Goal: Transaction & Acquisition: Purchase product/service

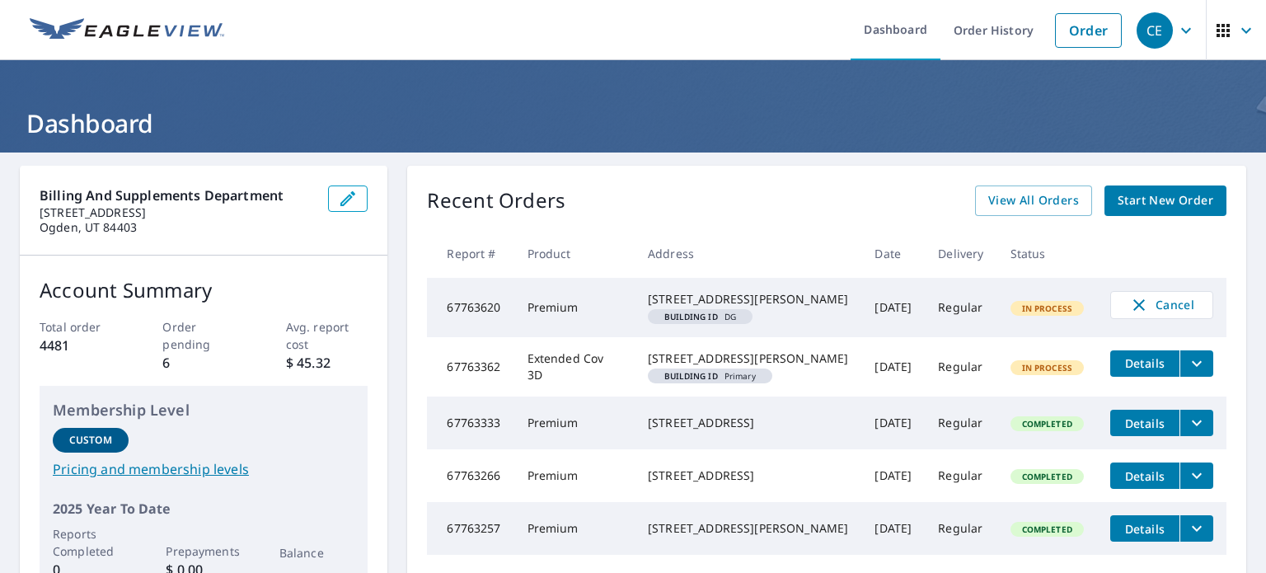
click at [1117, 204] on span "Start New Order" at bounding box center [1165, 200] width 96 height 21
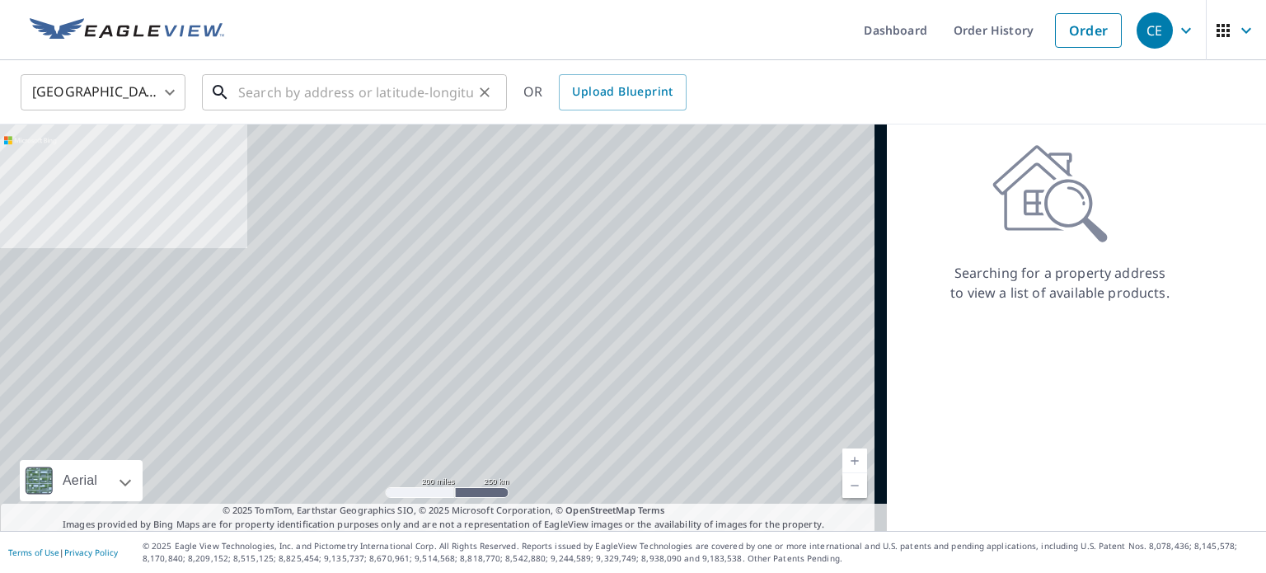
click at [257, 98] on input "text" at bounding box center [355, 92] width 235 height 46
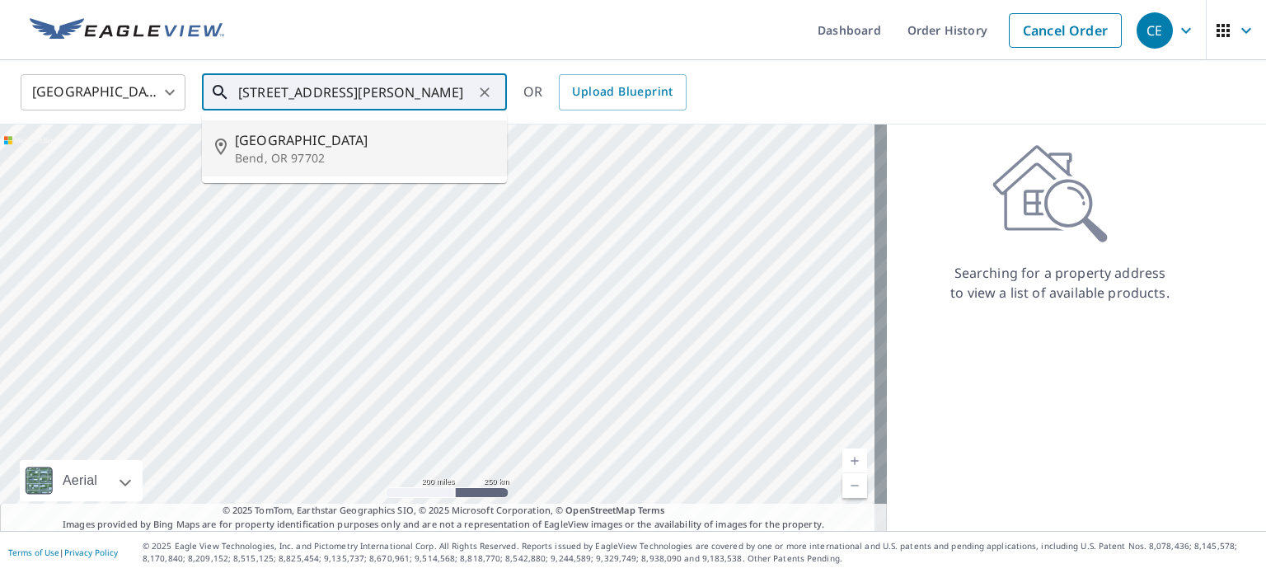
click at [340, 139] on span "[GEOGRAPHIC_DATA]" at bounding box center [364, 140] width 259 height 20
type input "[STREET_ADDRESS]"
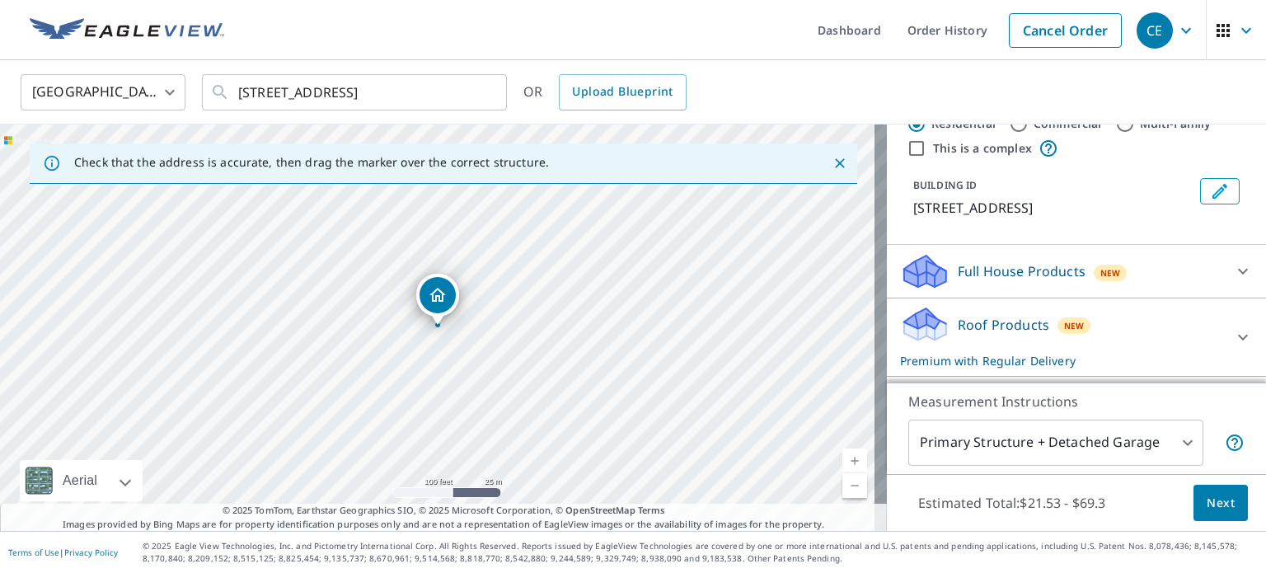
scroll to position [150, 0]
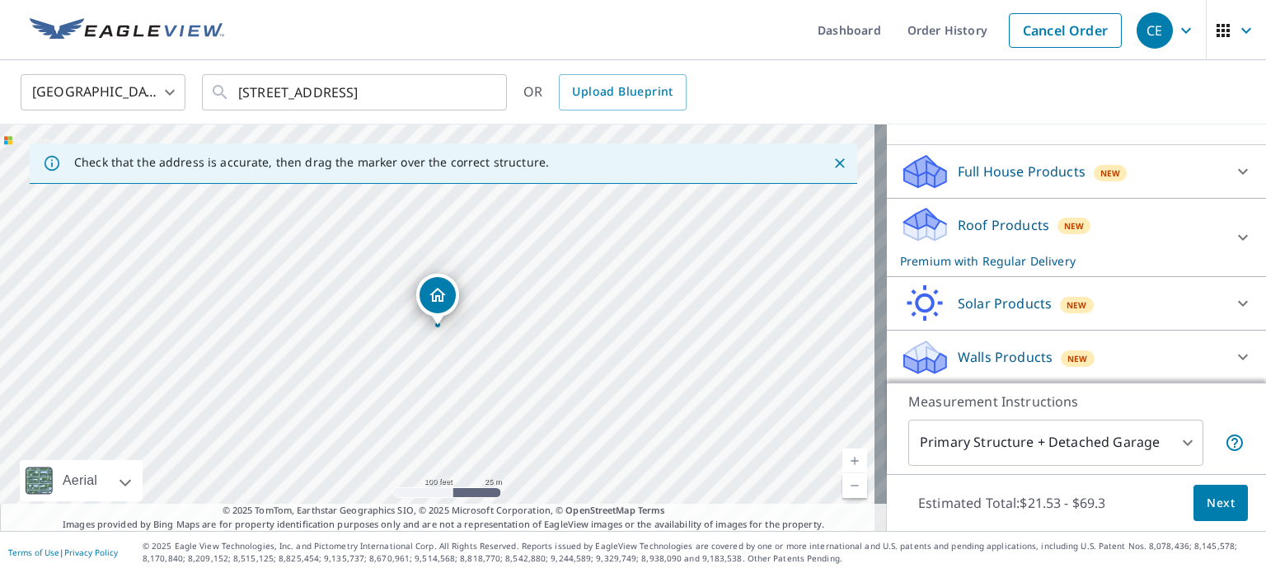
click at [1113, 255] on p "Premium with Regular Delivery" at bounding box center [1061, 260] width 323 height 17
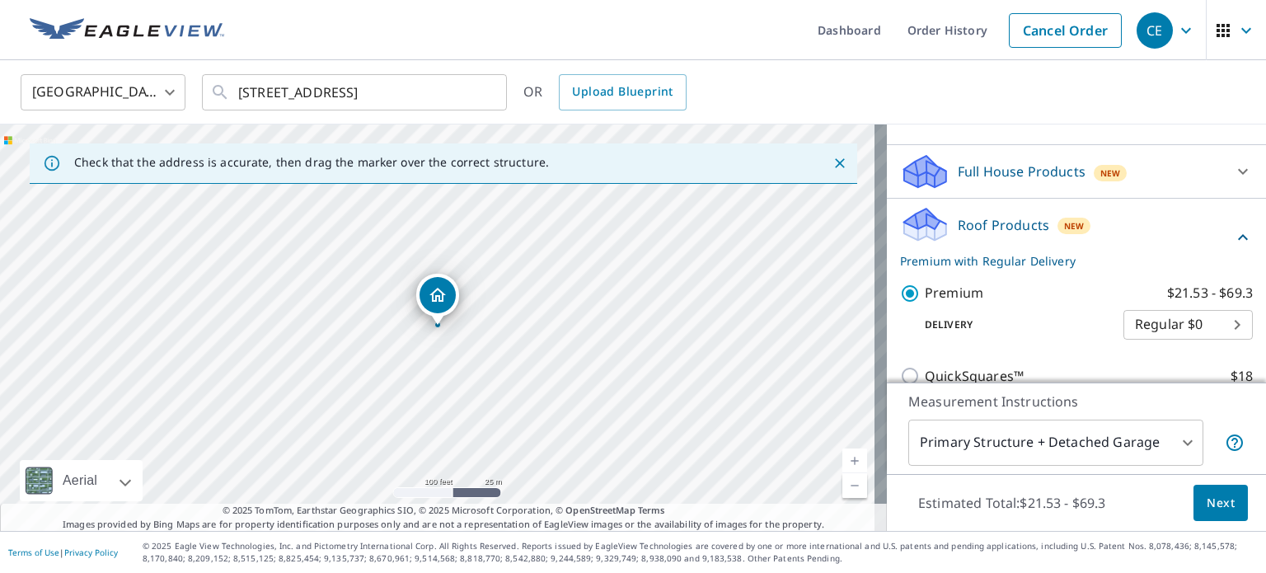
click at [1206, 494] on span "Next" at bounding box center [1220, 503] width 28 height 21
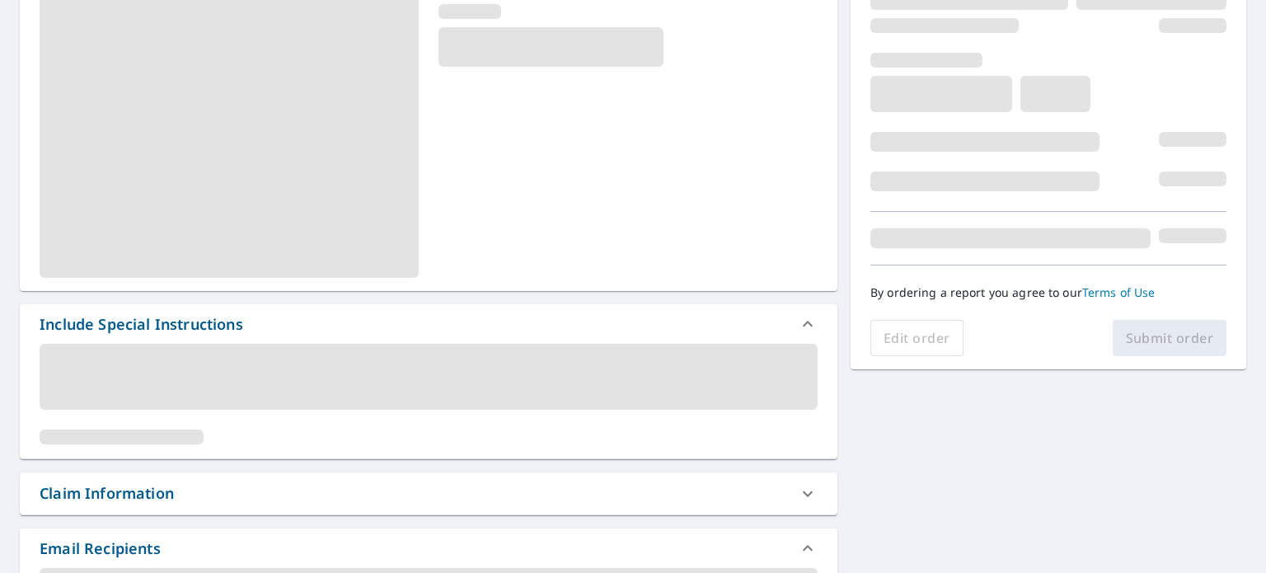
scroll to position [330, 0]
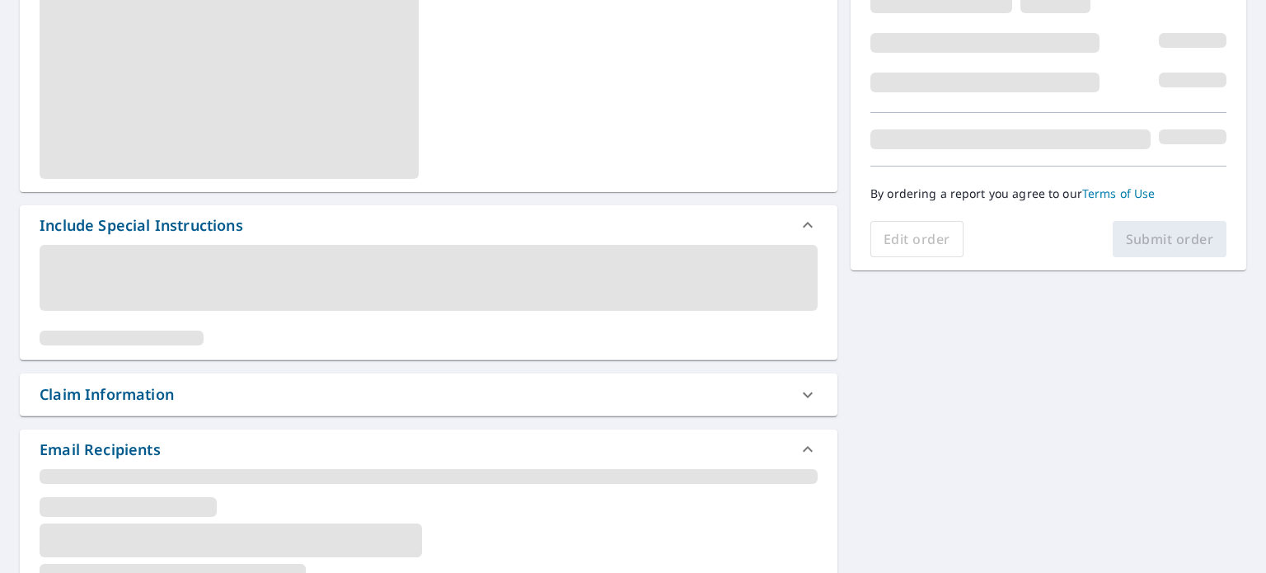
click at [138, 398] on div "Claim Information" at bounding box center [107, 394] width 134 height 22
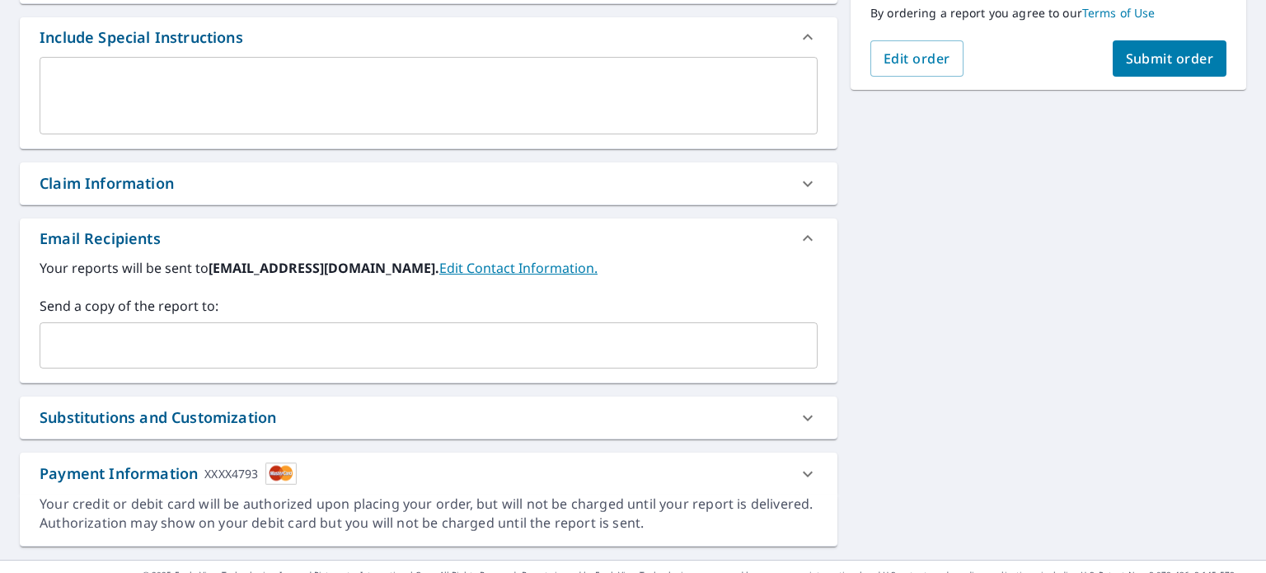
scroll to position [463, 0]
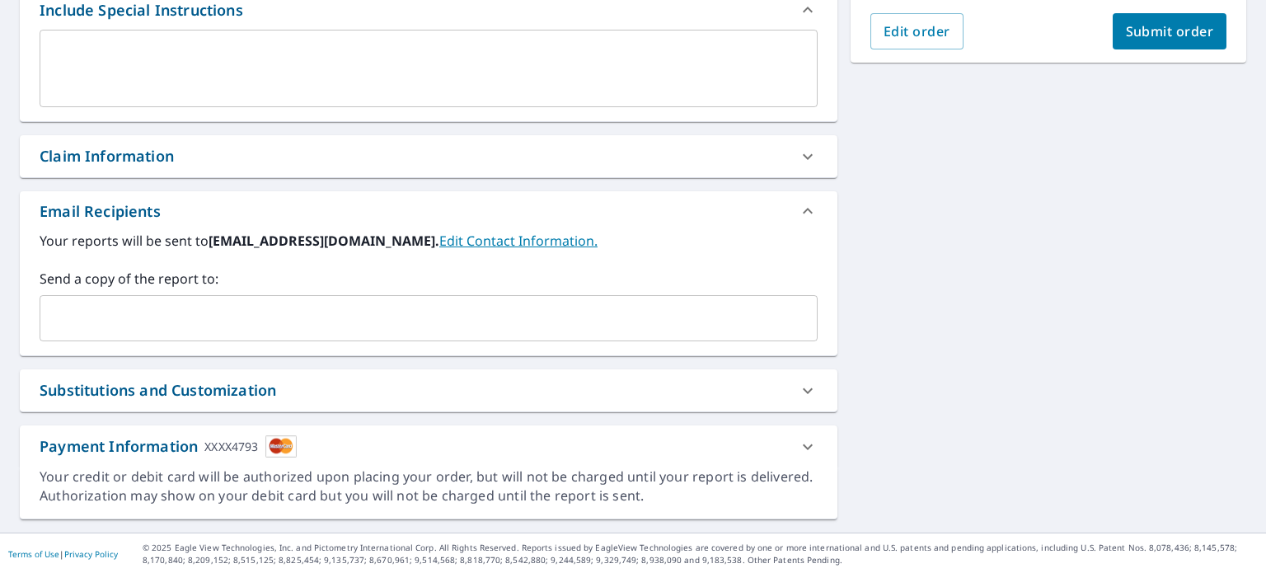
click at [123, 164] on div "Claim Information" at bounding box center [107, 156] width 134 height 22
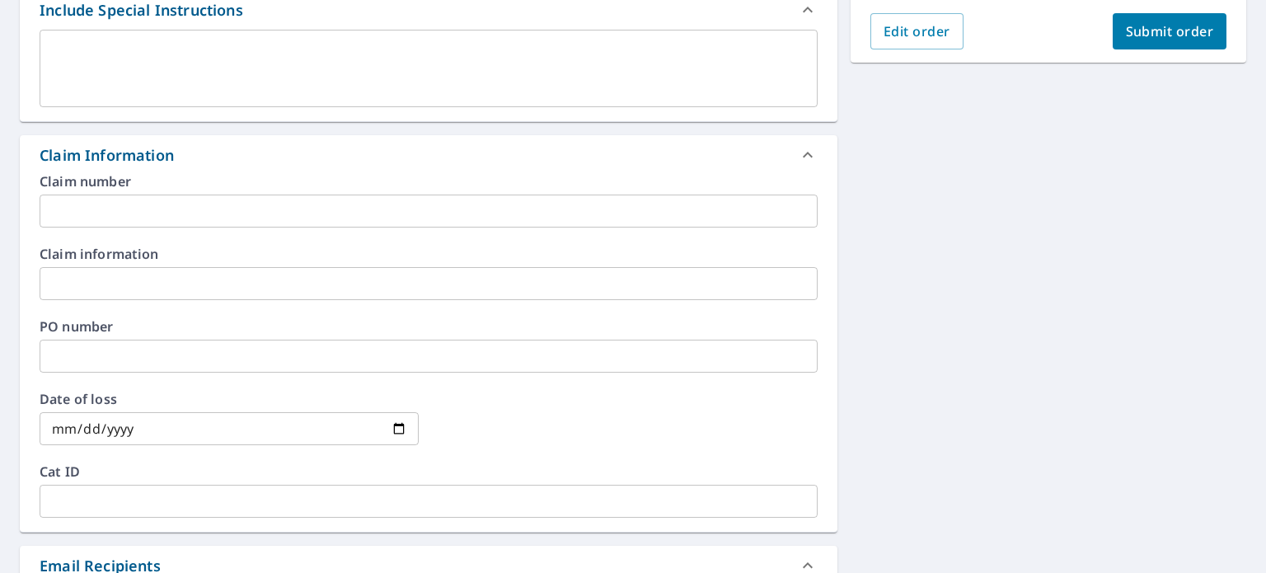
drag, startPoint x: 93, startPoint y: 330, endPoint x: 96, endPoint y: 340, distance: 11.0
click at [96, 339] on div "PO number ​" at bounding box center [429, 346] width 778 height 53
click at [96, 341] on input "text" at bounding box center [429, 355] width 778 height 33
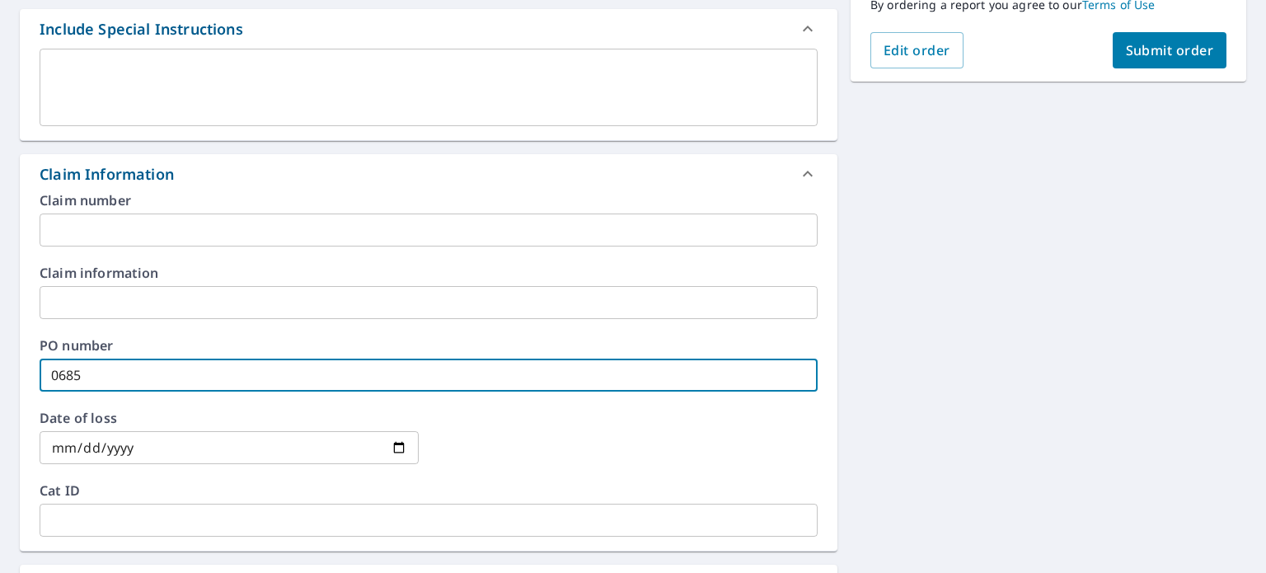
scroll to position [323, 0]
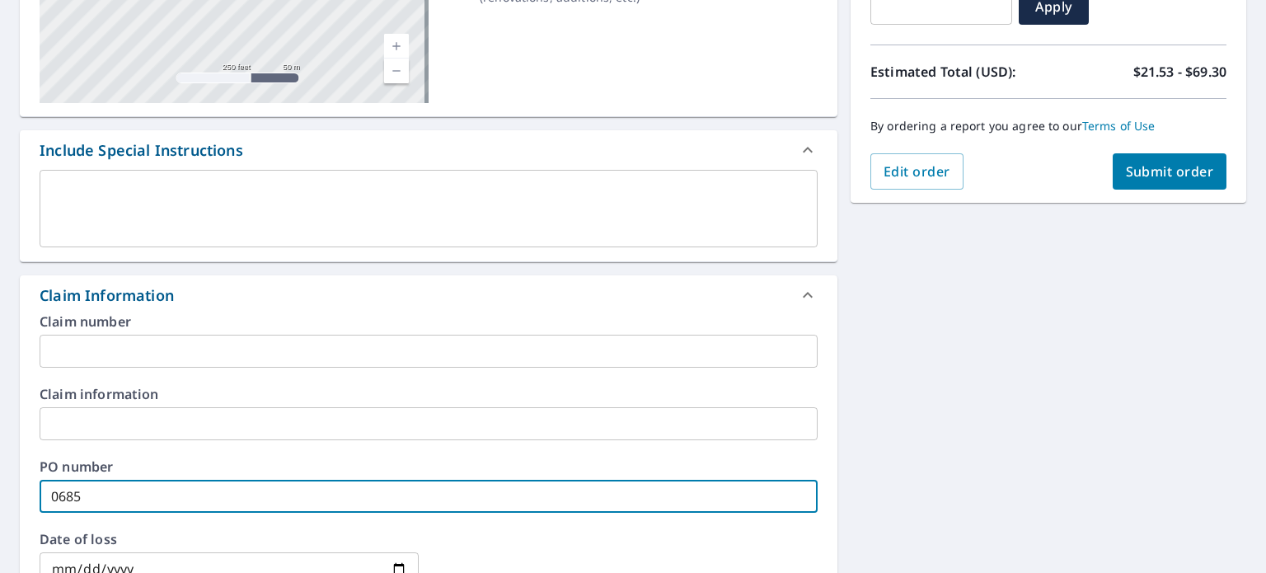
type input "0685"
click at [1148, 162] on span "Submit order" at bounding box center [1169, 171] width 88 height 18
